Goal: Transaction & Acquisition: Purchase product/service

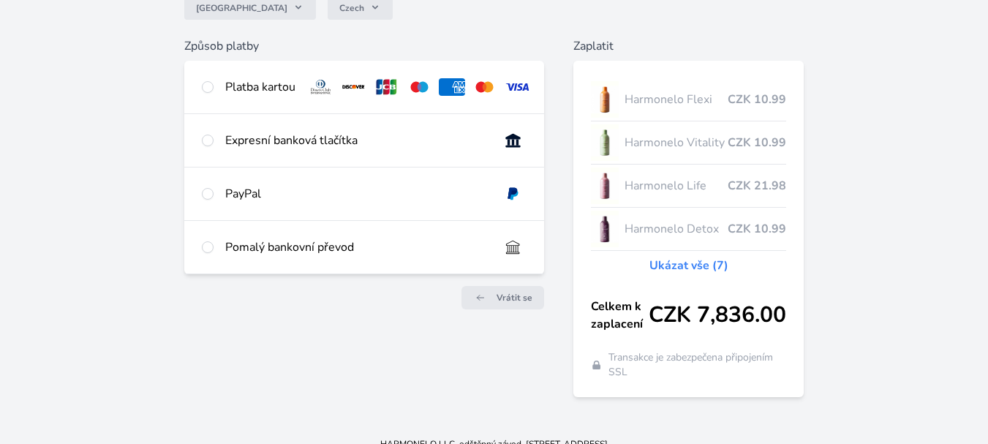
scroll to position [146, 0]
click at [254, 82] on div "Platba kartou" at bounding box center [260, 87] width 70 height 18
radio input "true"
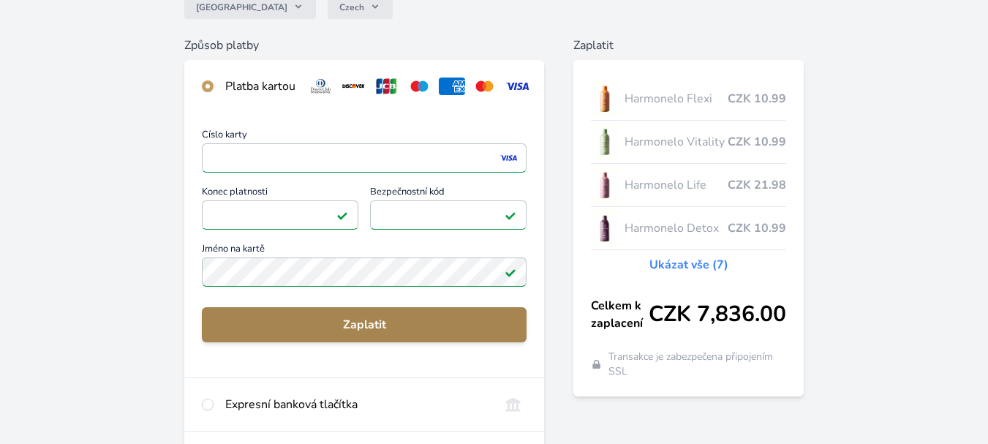
click at [356, 334] on span "Zaplatit" at bounding box center [364, 325] width 301 height 18
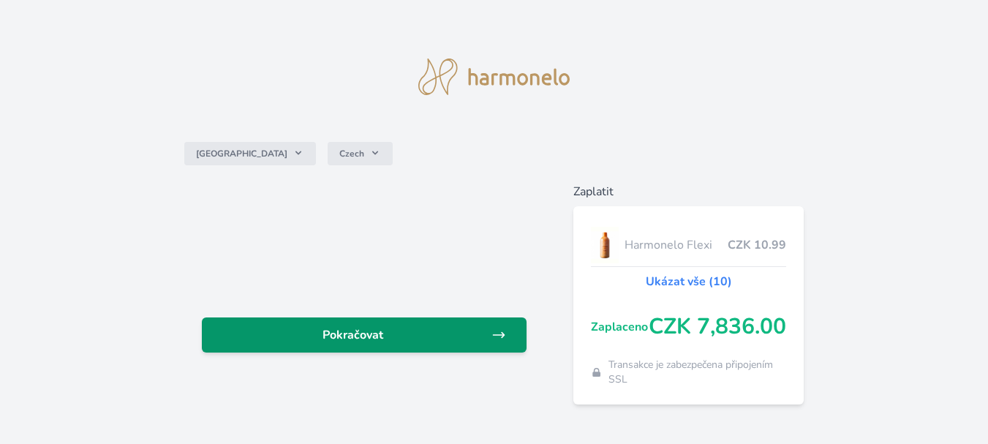
drag, startPoint x: 0, startPoint y: 0, endPoint x: 356, endPoint y: 336, distance: 490.0
click at [356, 336] on span "Pokračovat" at bounding box center [353, 335] width 278 height 18
